Goal: Task Accomplishment & Management: Manage account settings

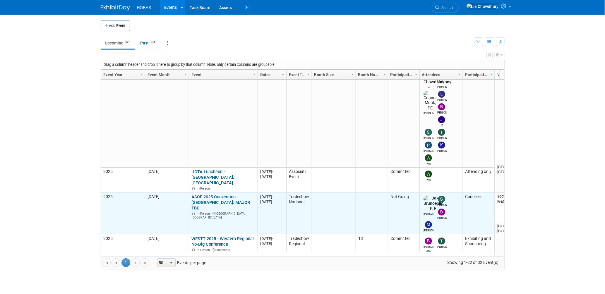
scroll to position [117, 0]
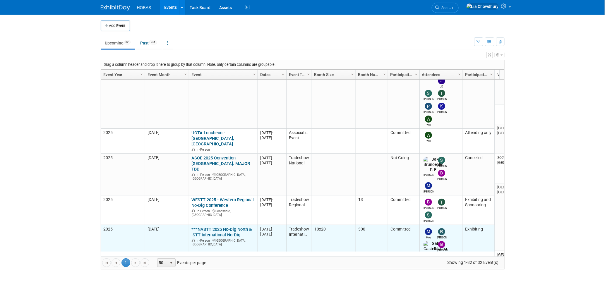
click at [215, 227] on link "***NASTT 2025 No-Dig North & ISTT International No-Dig" at bounding box center [222, 232] width 60 height 11
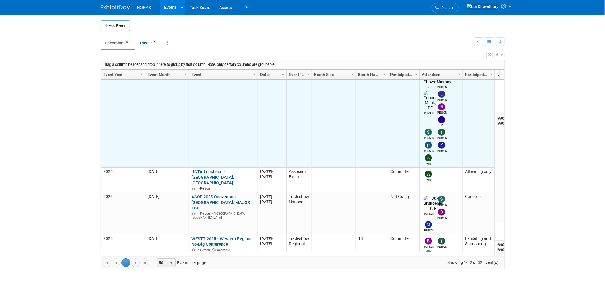
scroll to position [0, 0]
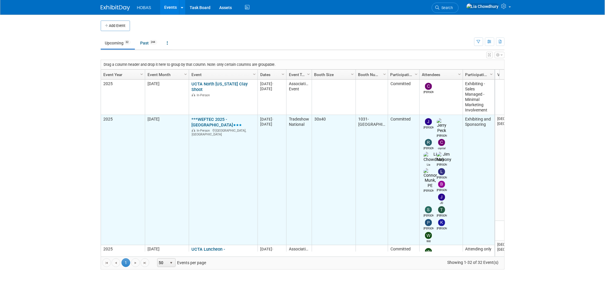
click at [213, 122] on link "***WEFTEC 2025 - [GEOGRAPHIC_DATA]" at bounding box center [217, 122] width 50 height 11
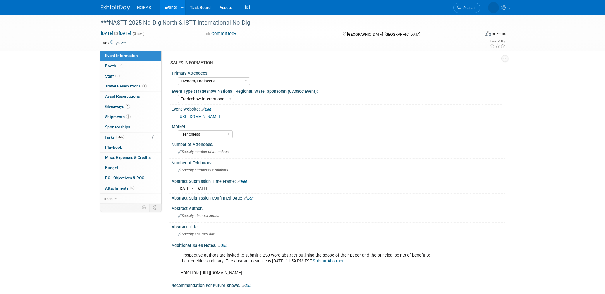
select select "Owners/Engineers"
select select "Tradeshow International"
select select "Trenchless"
select select "Exhibiting"
click at [112, 97] on span "Asset Reservations 0" at bounding box center [122, 96] width 35 height 5
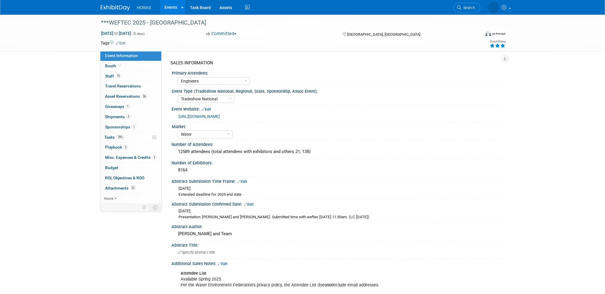
select select "Engineers"
select select "Tradeshow National"
select select "Water"
select select "Exhibiting and Sponsoring"
click at [112, 95] on span "Asset Reservations 26" at bounding box center [126, 96] width 42 height 5
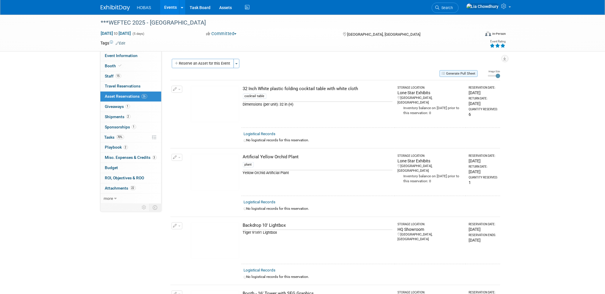
click at [462, 75] on button "Generate Pull Sheet" at bounding box center [459, 73] width 38 height 7
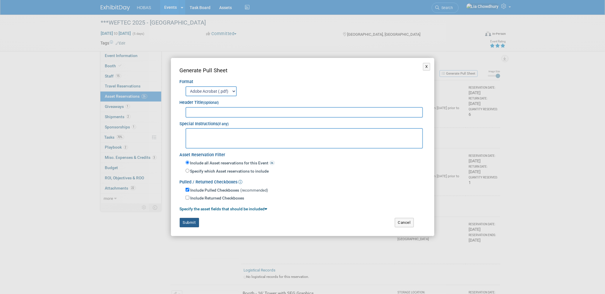
click at [190, 222] on button "Submit" at bounding box center [189, 222] width 19 height 9
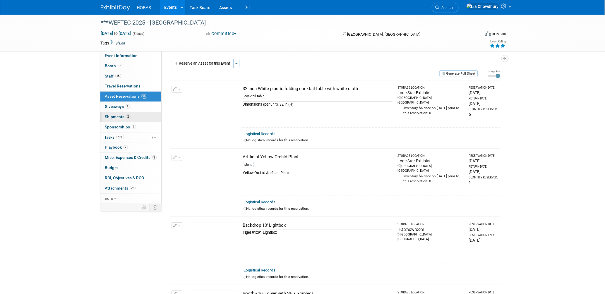
click at [115, 121] on link "2 Shipments 2" at bounding box center [130, 117] width 61 height 10
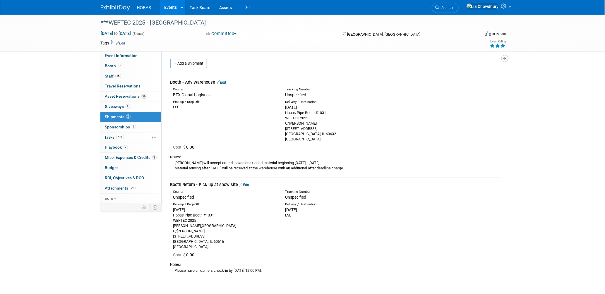
click at [506, 57] on icon "button" at bounding box center [505, 59] width 3 height 4
click at [462, 74] on link "Export tab to PDF" at bounding box center [470, 75] width 68 height 8
click at [123, 126] on span "Sponsorships 1" at bounding box center [120, 127] width 31 height 5
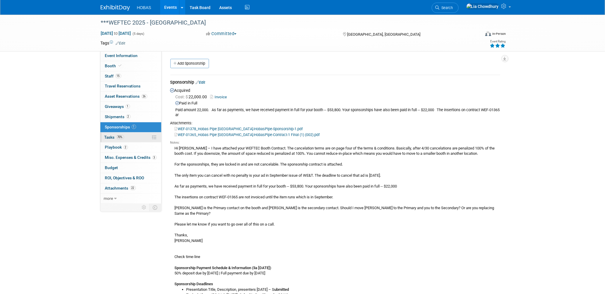
click at [123, 136] on span "70%" at bounding box center [120, 137] width 8 height 4
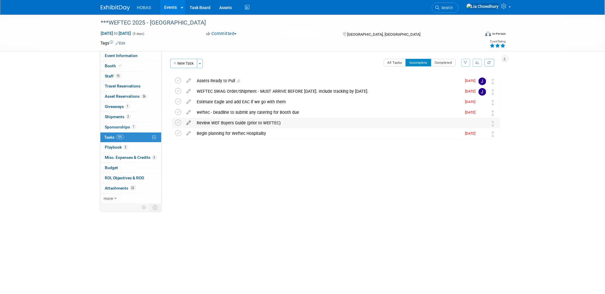
click at [189, 123] on icon at bounding box center [189, 121] width 10 height 7
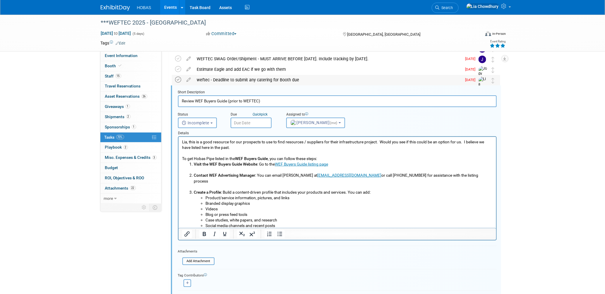
click at [180, 81] on icon at bounding box center [178, 80] width 6 height 6
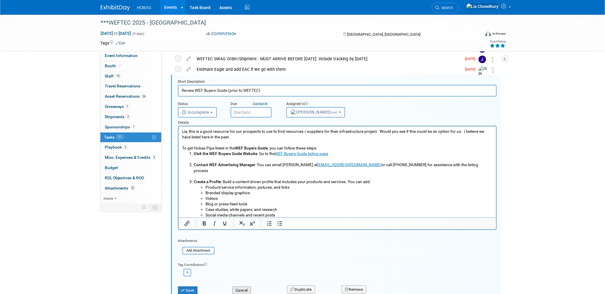
click at [248, 287] on button "Cancel" at bounding box center [242, 291] width 19 height 8
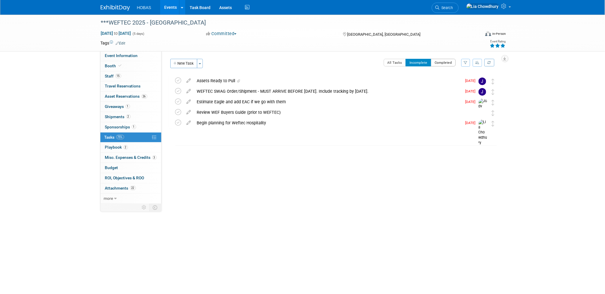
click at [433, 62] on button "Completed" at bounding box center [443, 63] width 25 height 8
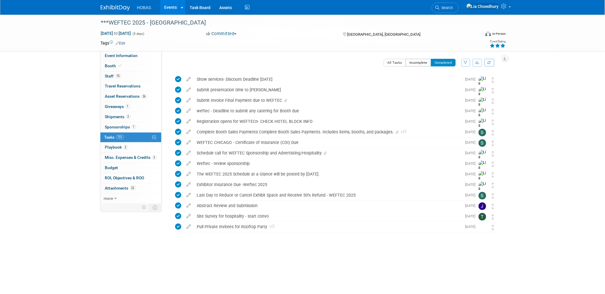
click at [424, 61] on button "Incomplete" at bounding box center [418, 63] width 25 height 8
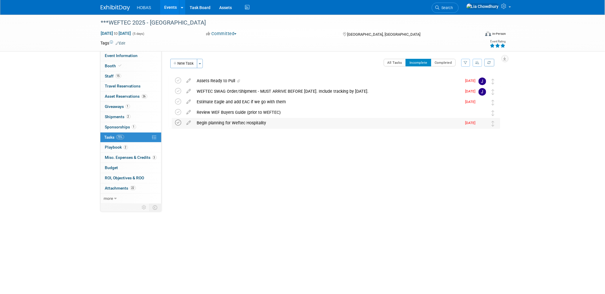
click at [178, 122] on icon at bounding box center [178, 123] width 6 height 6
click at [181, 113] on icon at bounding box center [178, 112] width 6 height 6
click at [180, 91] on icon at bounding box center [178, 91] width 6 height 6
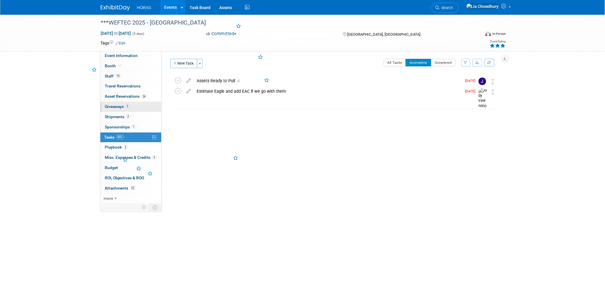
click at [121, 103] on link "1 Giveaways 1" at bounding box center [130, 107] width 61 height 10
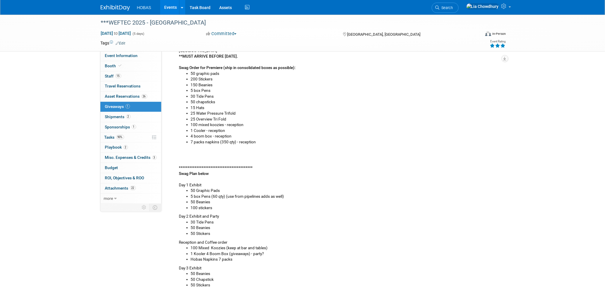
scroll to position [195, 0]
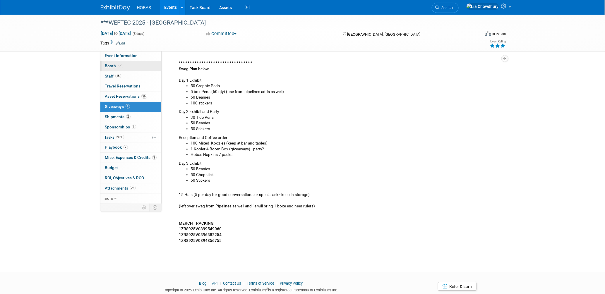
click at [108, 66] on span "Booth" at bounding box center [114, 66] width 18 height 5
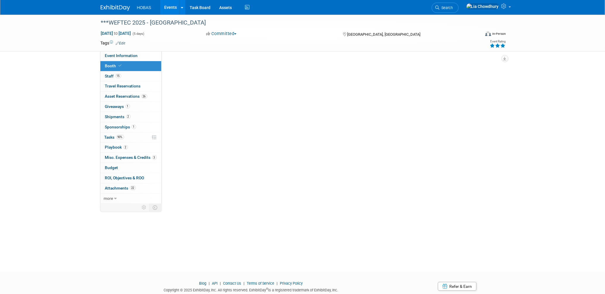
scroll to position [0, 0]
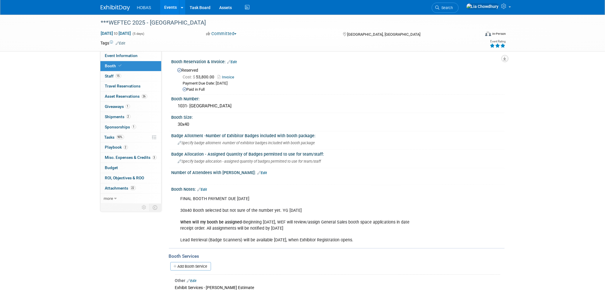
click at [506, 59] on icon "button" at bounding box center [505, 59] width 3 height 4
click at [466, 76] on link "Export tab to PDF" at bounding box center [479, 75] width 49 height 8
click at [116, 127] on span "Sponsorships 1" at bounding box center [120, 127] width 31 height 5
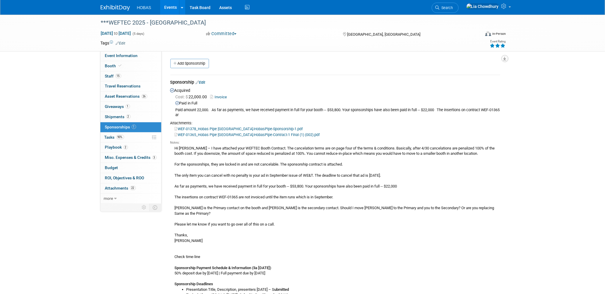
click at [506, 60] on button "button" at bounding box center [505, 58] width 7 height 7
click at [453, 75] on link "Export tab to PDF" at bounding box center [470, 75] width 68 height 8
click at [112, 134] on link "90% Tasks 90%" at bounding box center [130, 138] width 61 height 10
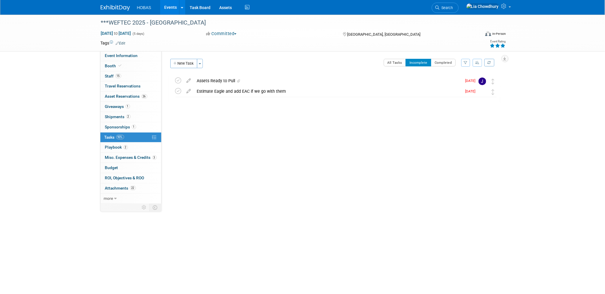
click at [112, 142] on link "90% Tasks 90%" at bounding box center [130, 138] width 61 height 10
click at [113, 151] on link "2 Playbook 2" at bounding box center [130, 148] width 61 height 10
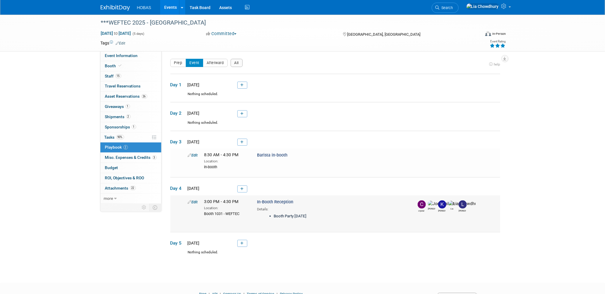
click at [221, 197] on td "Edit 3:00 PM - 4:30 PM Location: Booth 1031 - WEFTEC In-Booth Reception Booth P…" at bounding box center [335, 214] width 330 height 37
click at [117, 158] on span "Misc. Expenses & Credits 3" at bounding box center [131, 157] width 52 height 5
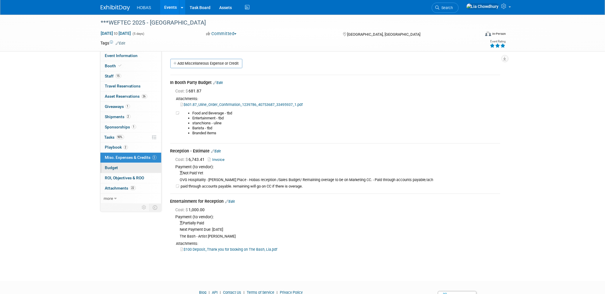
click at [112, 167] on span "Budget" at bounding box center [111, 167] width 13 height 5
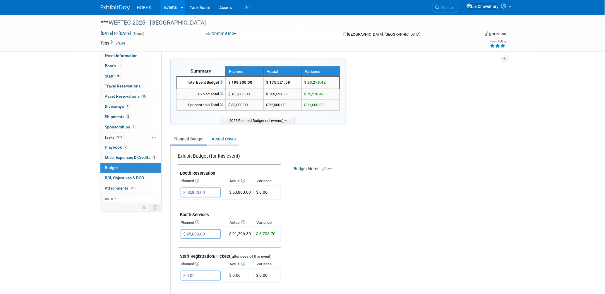
click at [230, 141] on link "Actual Costs" at bounding box center [224, 139] width 31 height 11
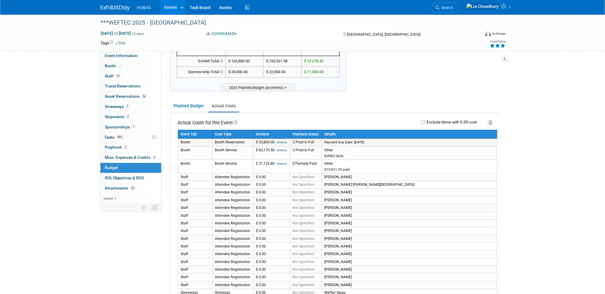
scroll to position [98, 0]
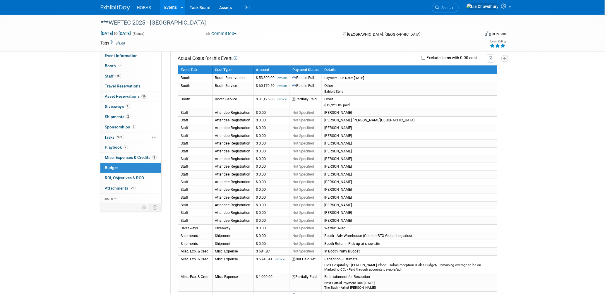
click at [506, 57] on icon "button" at bounding box center [505, 59] width 3 height 4
click at [445, 74] on link "Export tab to PDF" at bounding box center [470, 75] width 68 height 8
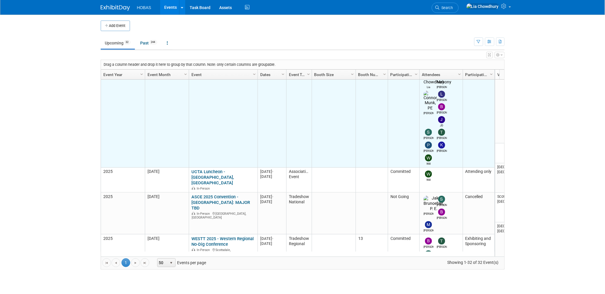
scroll to position [156, 0]
